Goal: Task Accomplishment & Management: Use online tool/utility

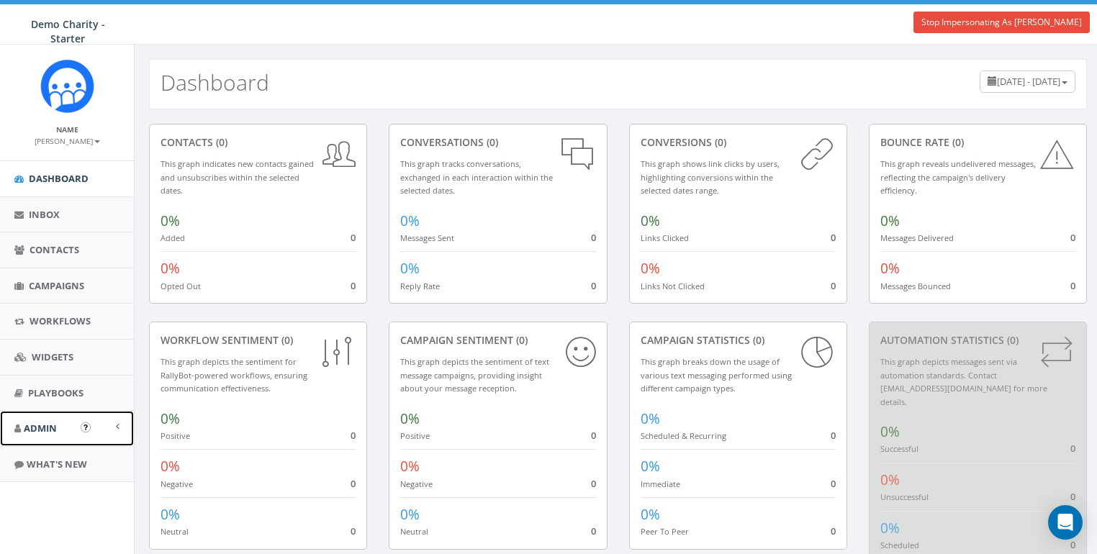
click at [39, 428] on span "Admin" at bounding box center [40, 428] width 33 height 13
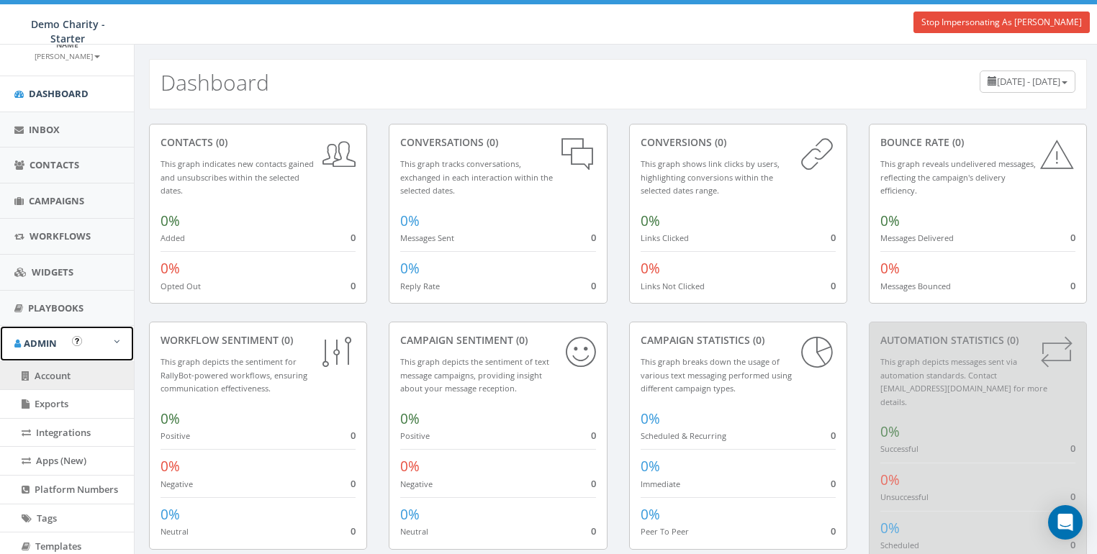
scroll to position [86, 0]
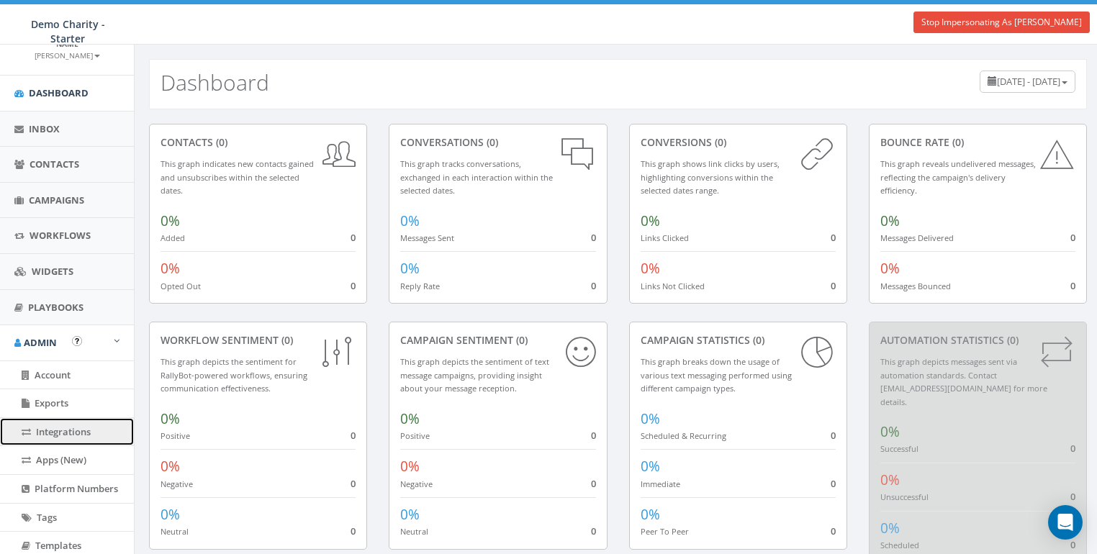
click at [57, 430] on span "Integrations" at bounding box center [63, 432] width 55 height 13
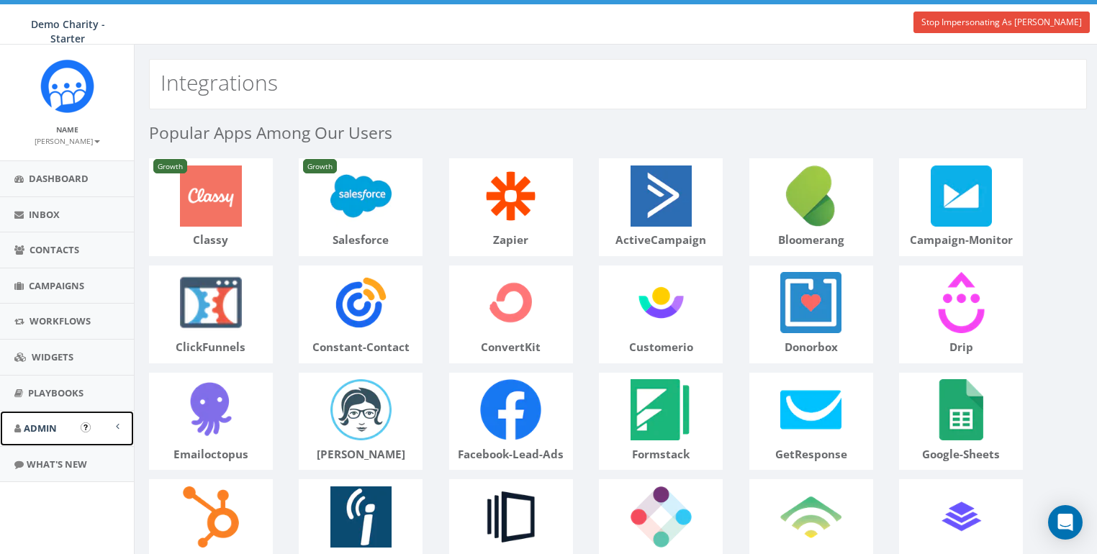
click at [47, 431] on span "Admin" at bounding box center [40, 428] width 33 height 13
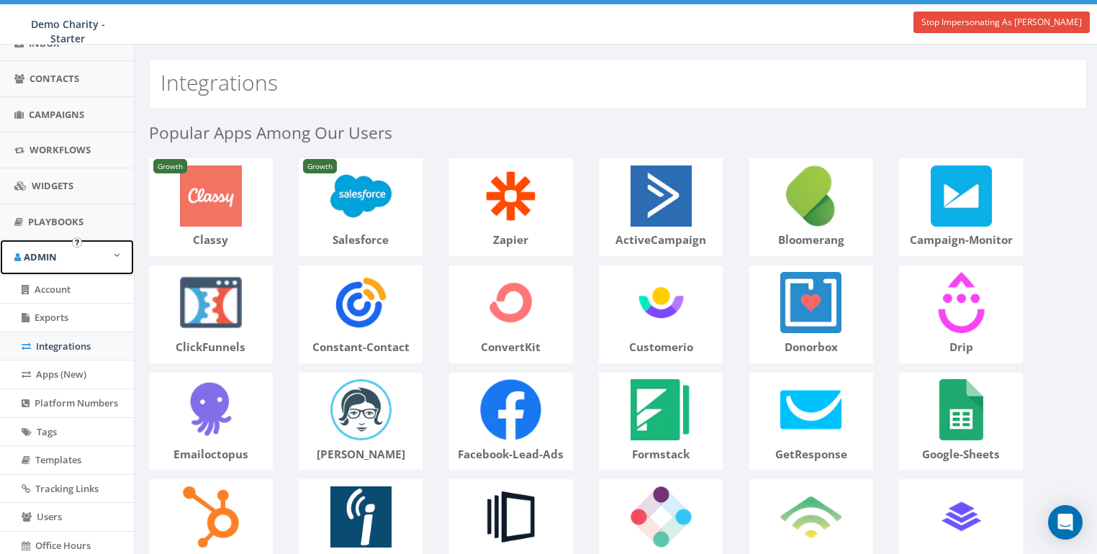
scroll to position [184, 0]
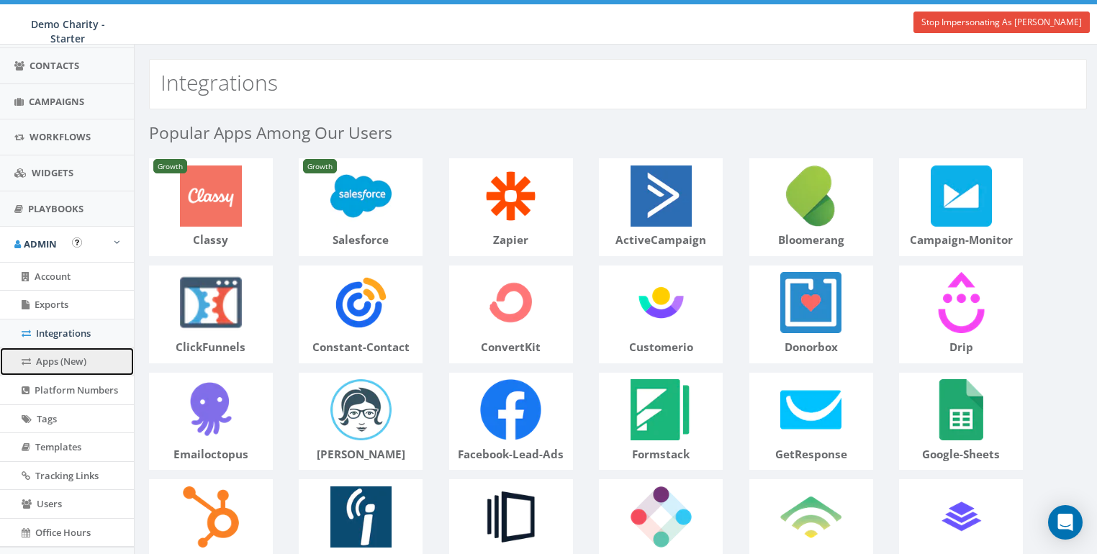
click at [63, 357] on span "Apps (New)" at bounding box center [61, 361] width 50 height 13
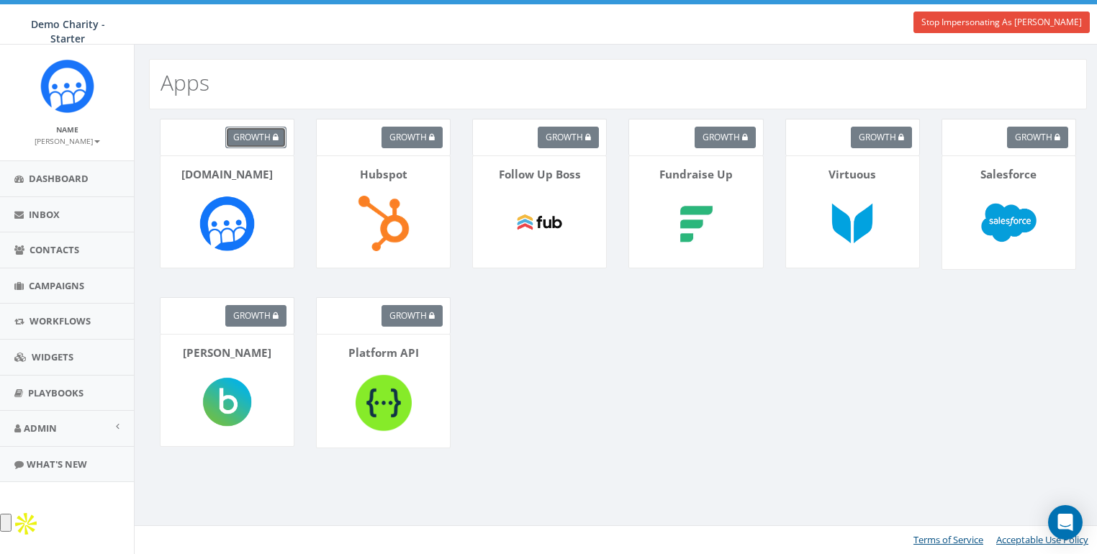
click at [248, 134] on span "growth" at bounding box center [251, 137] width 37 height 12
